Goal: Find specific page/section: Find specific page/section

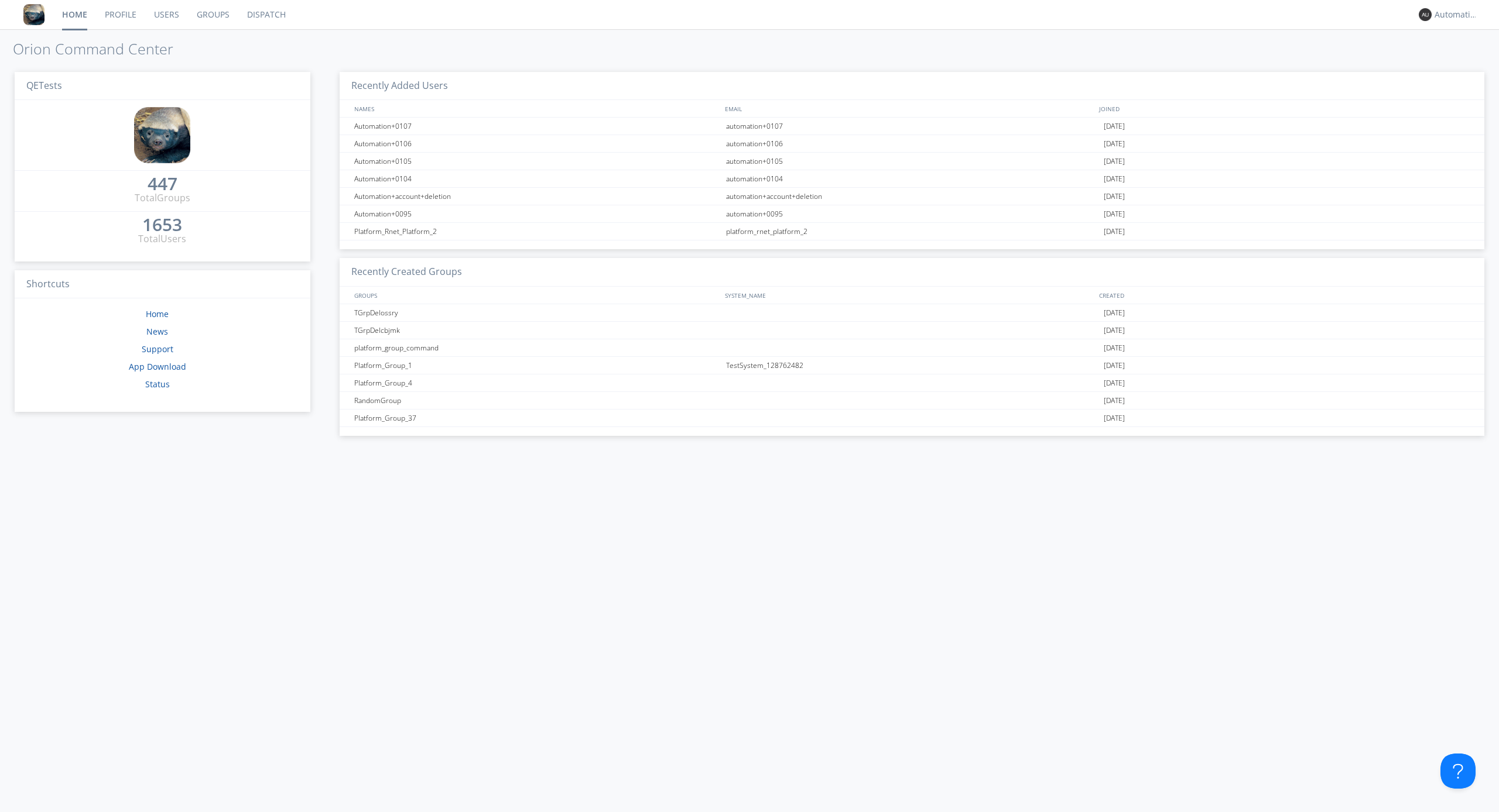
click at [265, 14] on link "Dispatch" at bounding box center [266, 14] width 57 height 30
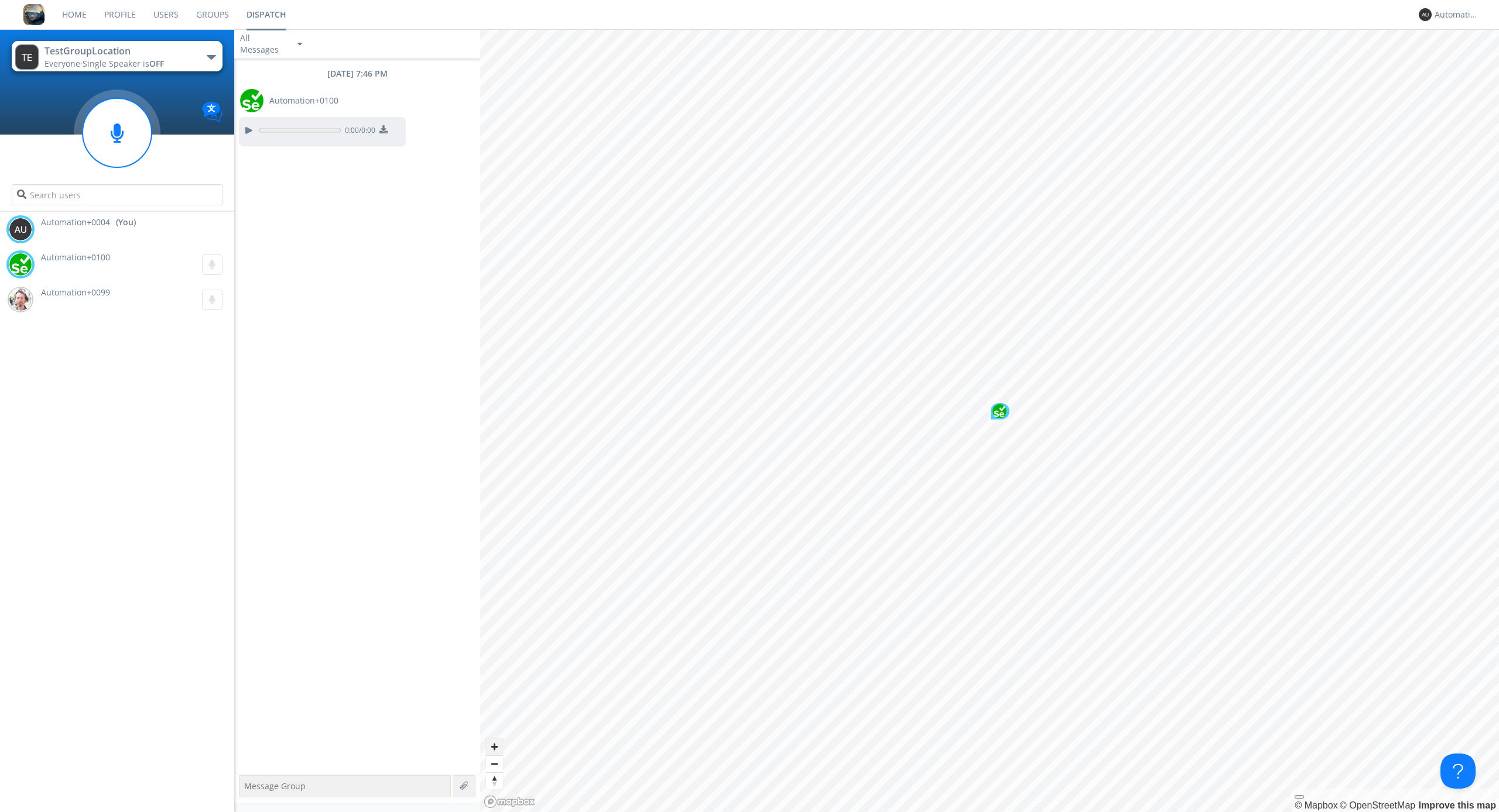
click at [494, 747] on span "Zoom in" at bounding box center [494, 747] width 17 height 17
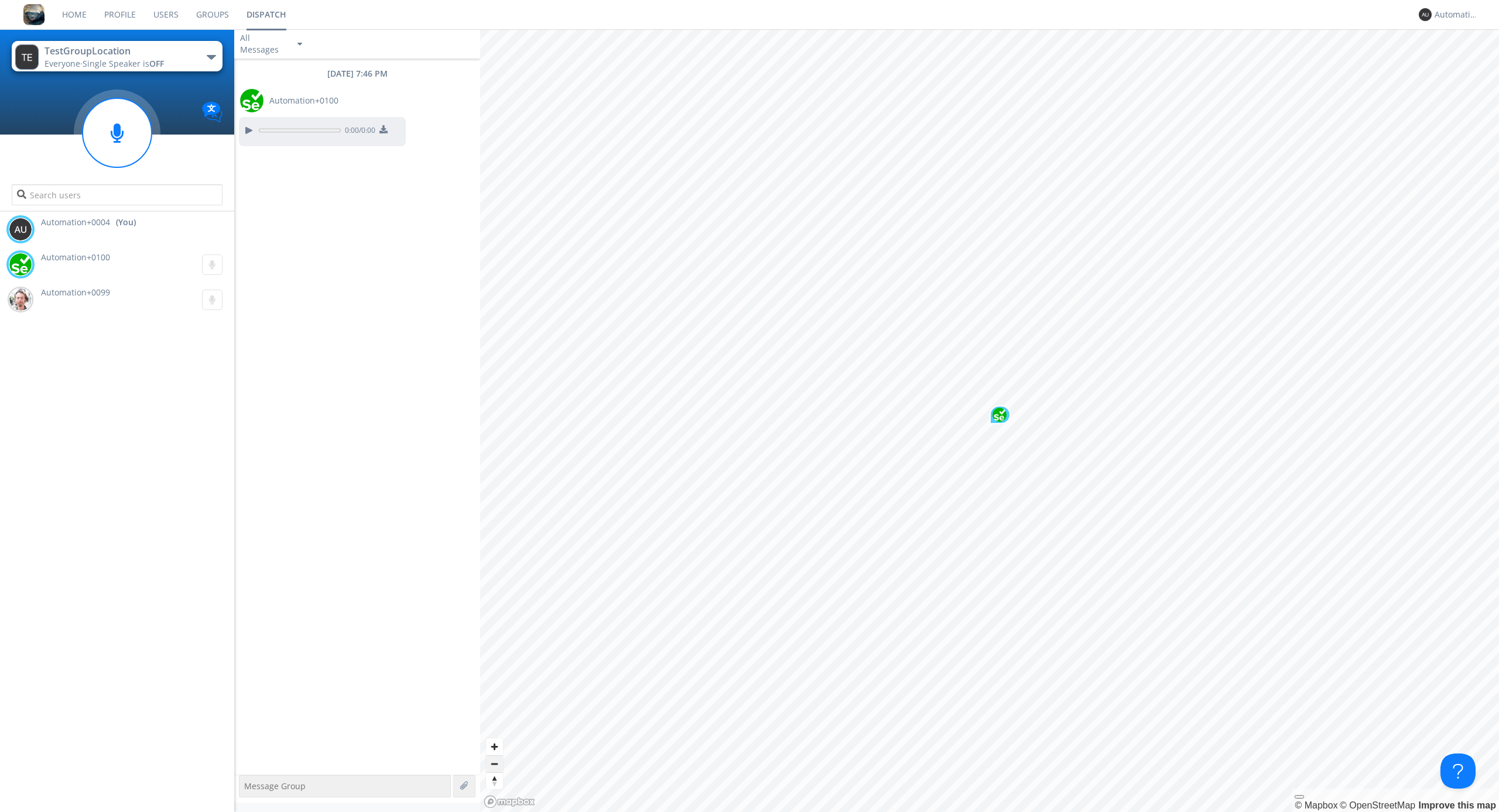
click at [494, 764] on span "Zoom out" at bounding box center [494, 764] width 17 height 16
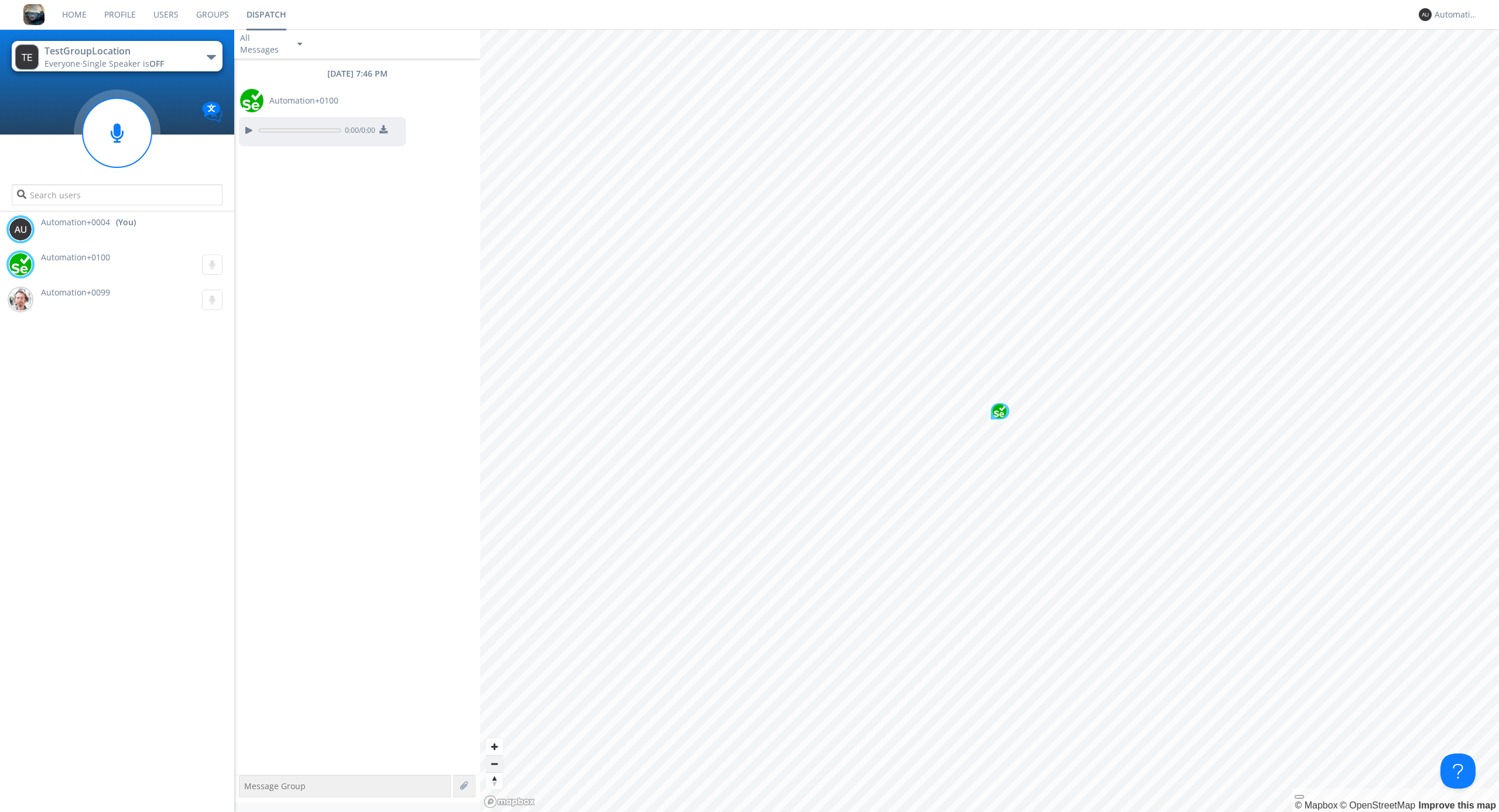
click at [494, 764] on span "Zoom out" at bounding box center [494, 764] width 17 height 16
